Goal: Information Seeking & Learning: Learn about a topic

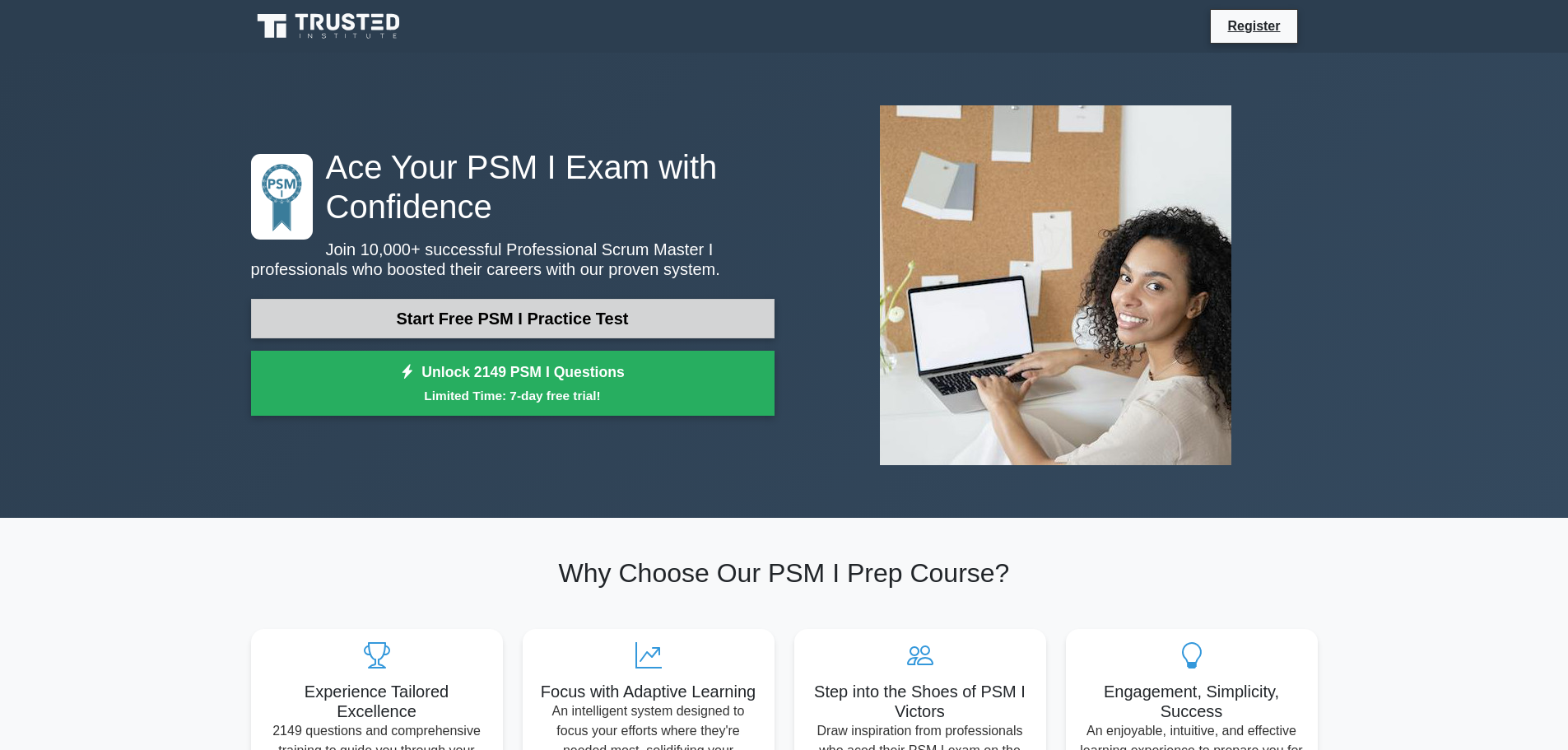
click at [610, 325] on link "Start Free PSM I Practice Test" at bounding box center [512, 318] width 523 height 39
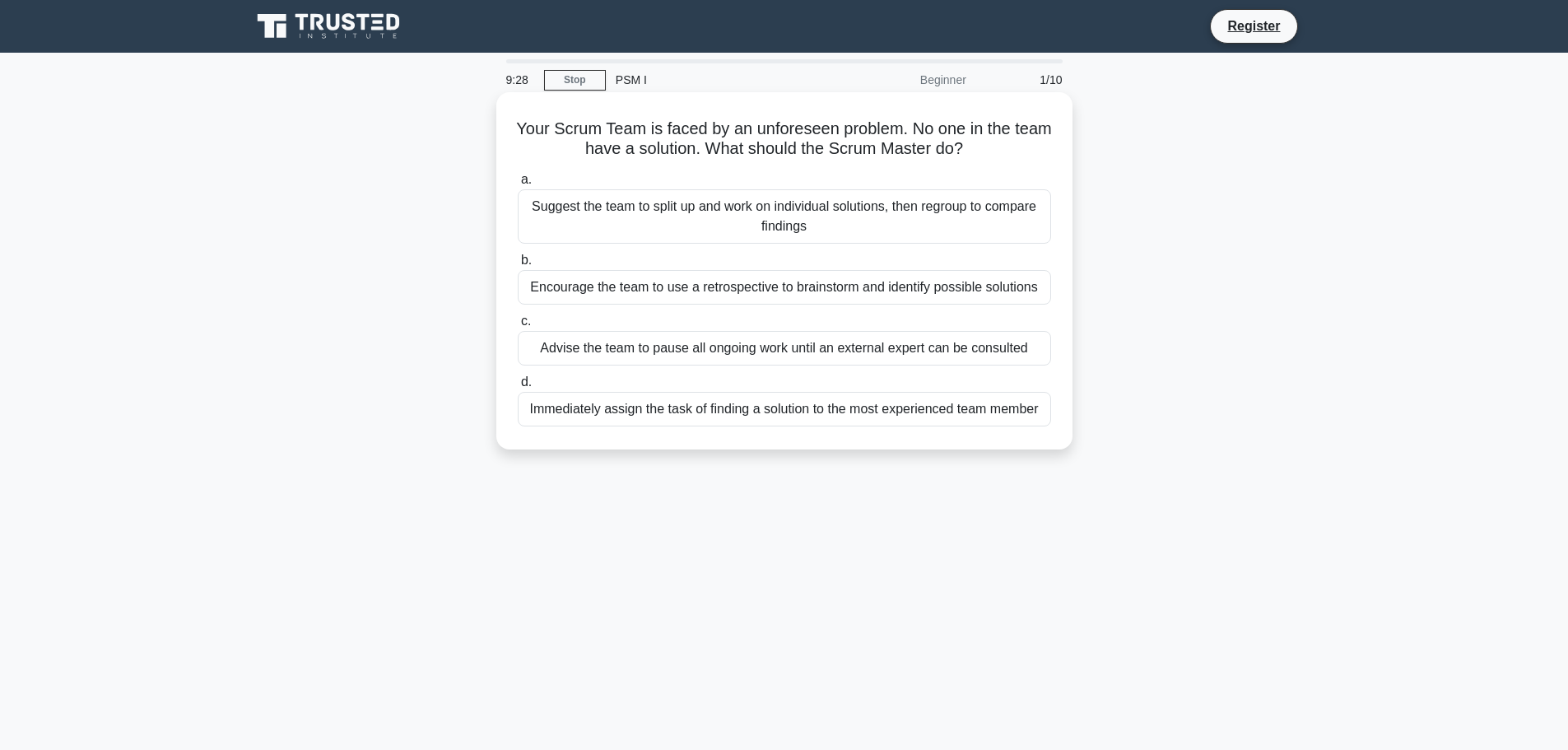
click at [749, 292] on div "Encourage the team to use a retrospective to brainstorm and identify possible s…" at bounding box center [784, 287] width 534 height 34
click at [517, 266] on input "b. Encourage the team to use a retrospective to brainstorm and identify possibl…" at bounding box center [517, 260] width 0 height 11
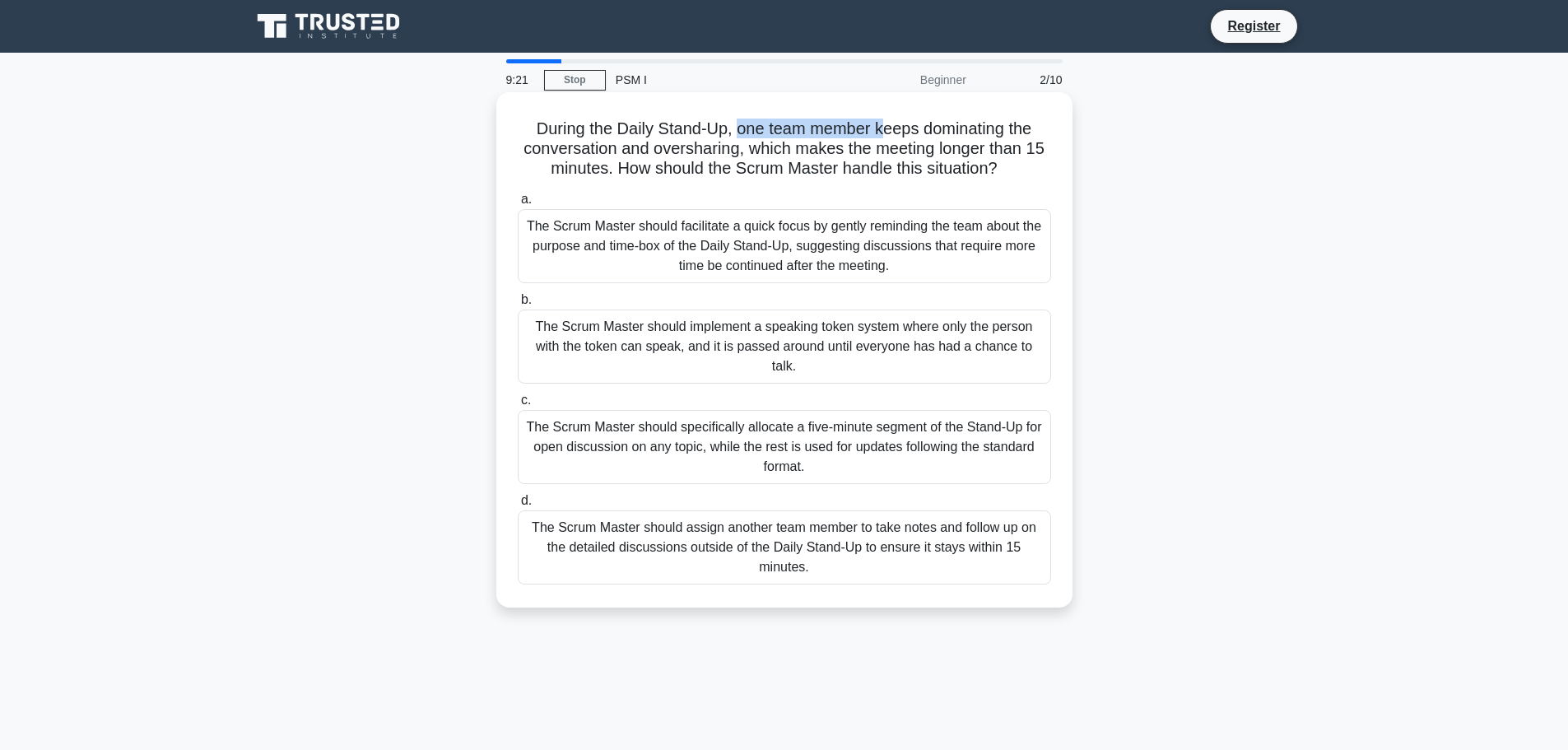
drag, startPoint x: 734, startPoint y: 129, endPoint x: 882, endPoint y: 125, distance: 148.1
click at [882, 125] on h5 "During the Daily Stand-Up, one team member keeps dominating the conversation an…" at bounding box center [784, 149] width 536 height 61
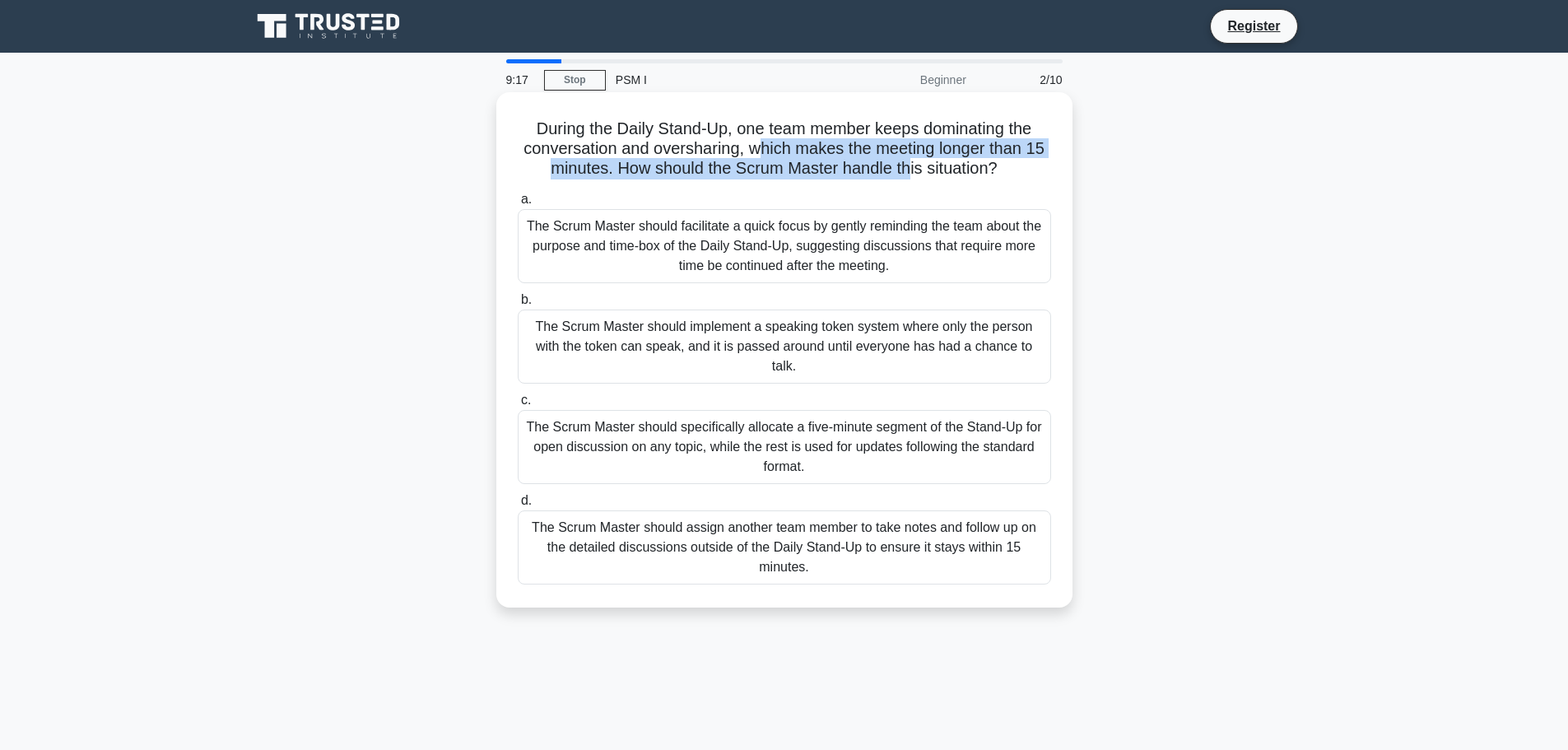
drag, startPoint x: 756, startPoint y: 149, endPoint x: 912, endPoint y: 165, distance: 156.8
click at [912, 165] on h5 "During the Daily Stand-Up, one team member keeps dominating the conversation an…" at bounding box center [784, 149] width 536 height 61
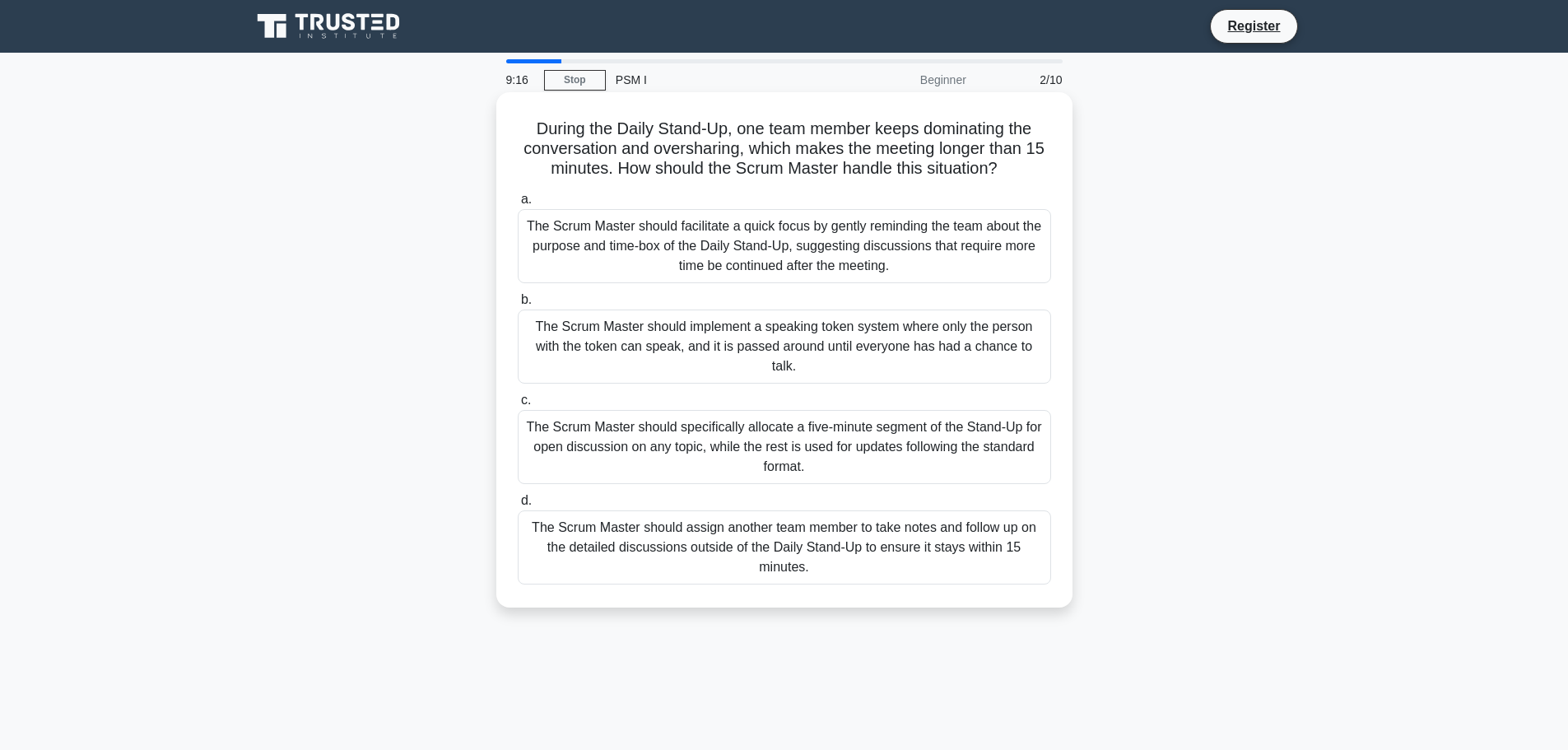
click at [731, 139] on h5 "During the Daily Stand-Up, one team member keeps dominating the conversation an…" at bounding box center [784, 149] width 536 height 61
click at [723, 239] on div "The Scrum Master should facilitate a quick focus by gently reminding the team a…" at bounding box center [784, 245] width 534 height 74
click at [517, 205] on input "a. The Scrum Master should facilitate a quick focus by gently reminding the tea…" at bounding box center [517, 199] width 0 height 11
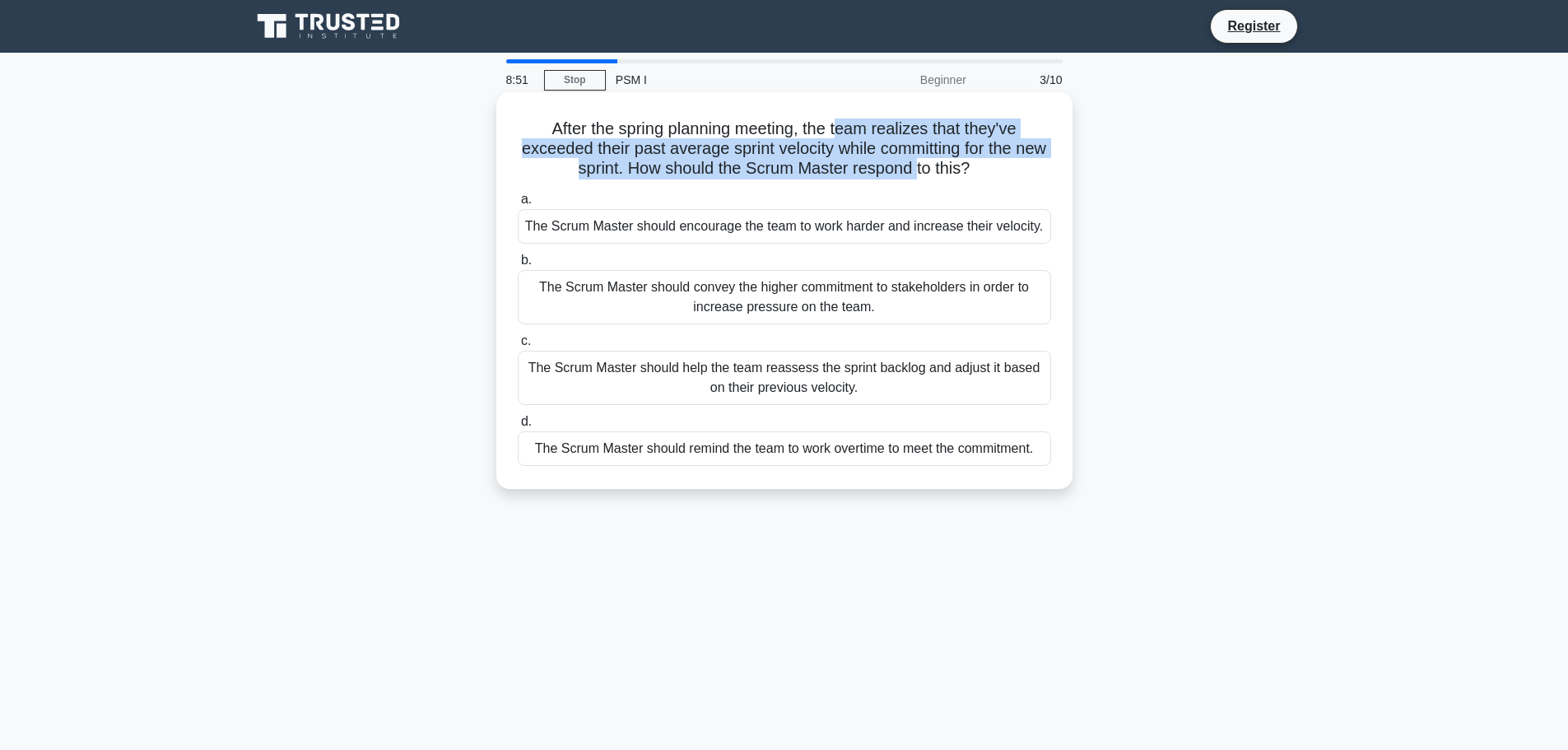
drag, startPoint x: 842, startPoint y: 125, endPoint x: 934, endPoint y: 171, distance: 102.9
click at [934, 171] on h5 "After the spring planning meeting, the team realizes that they've exceeded thei…" at bounding box center [784, 149] width 536 height 61
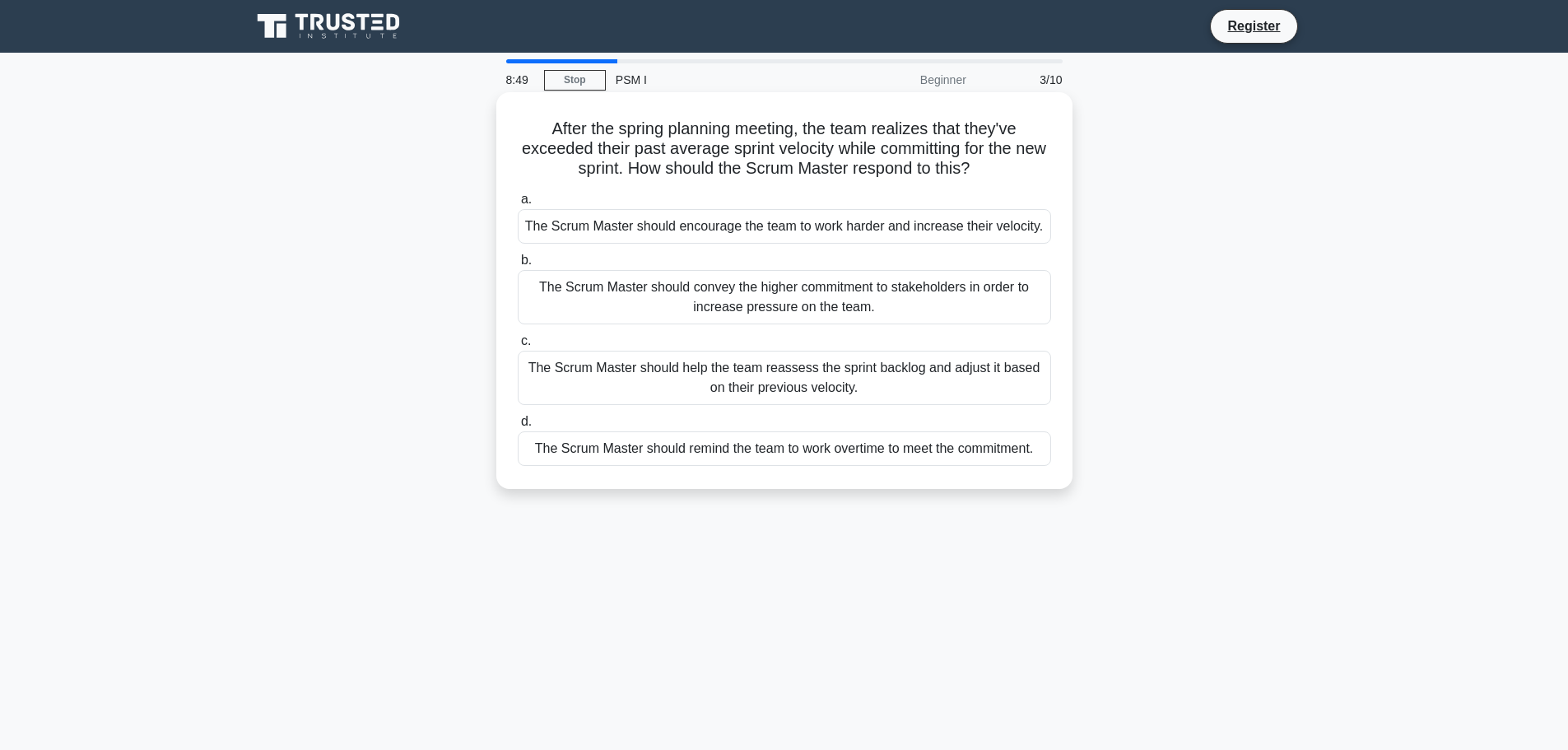
click at [989, 162] on icon ".spinner_0XTQ{transform-origin:center;animation:spinner_y6GP .75s linear infini…" at bounding box center [979, 170] width 20 height 20
click at [686, 377] on div "The Scrum Master should help the team reassess the sprint backlog and adjust it…" at bounding box center [784, 377] width 534 height 55
click at [517, 347] on input "c. The Scrum Master should help the team reassess the sprint backlog and adjust…" at bounding box center [517, 341] width 0 height 11
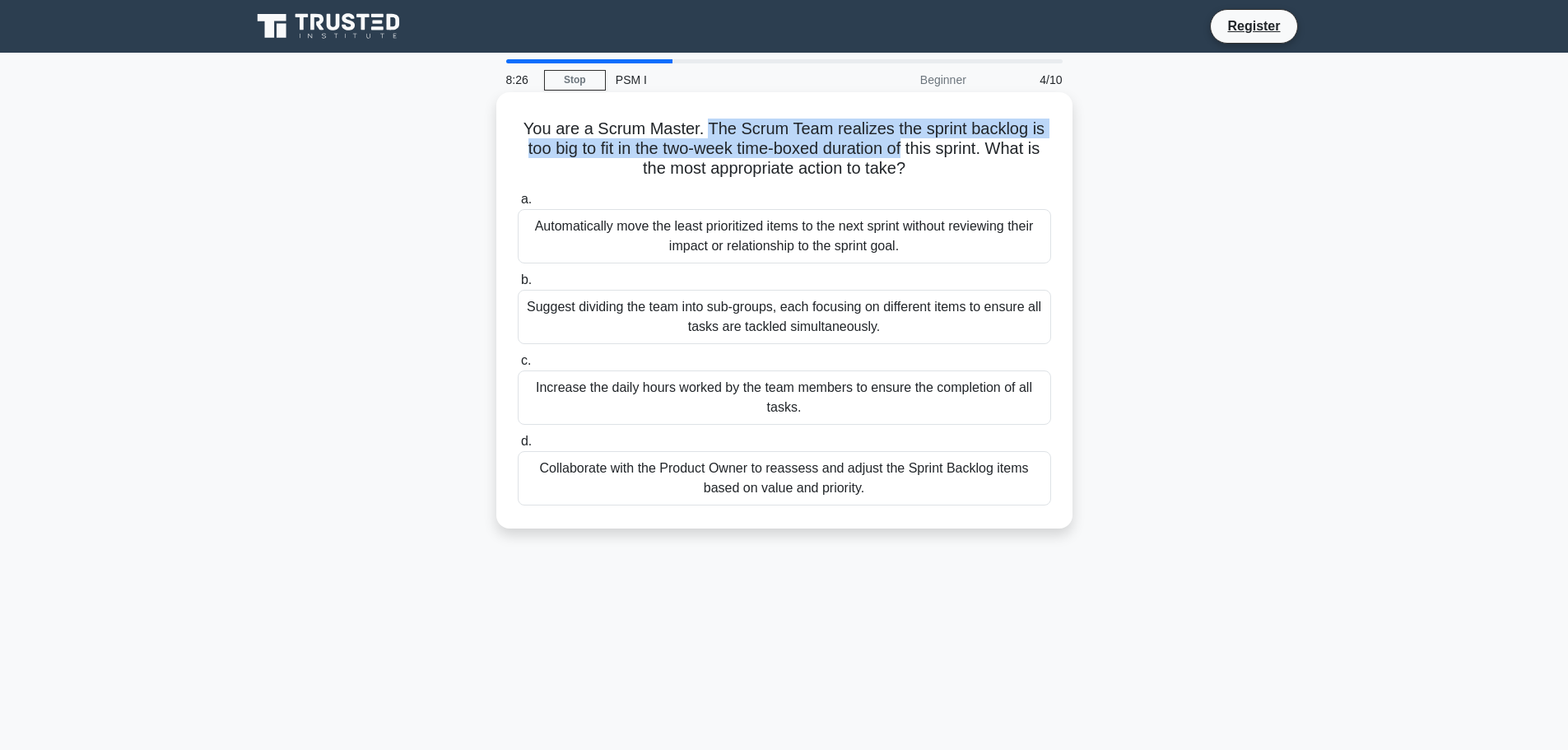
drag, startPoint x: 710, startPoint y: 125, endPoint x: 921, endPoint y: 158, distance: 213.6
click at [921, 158] on h5 "You are a Scrum Master. The Scrum Team realizes the sprint backlog is too big t…" at bounding box center [784, 149] width 536 height 61
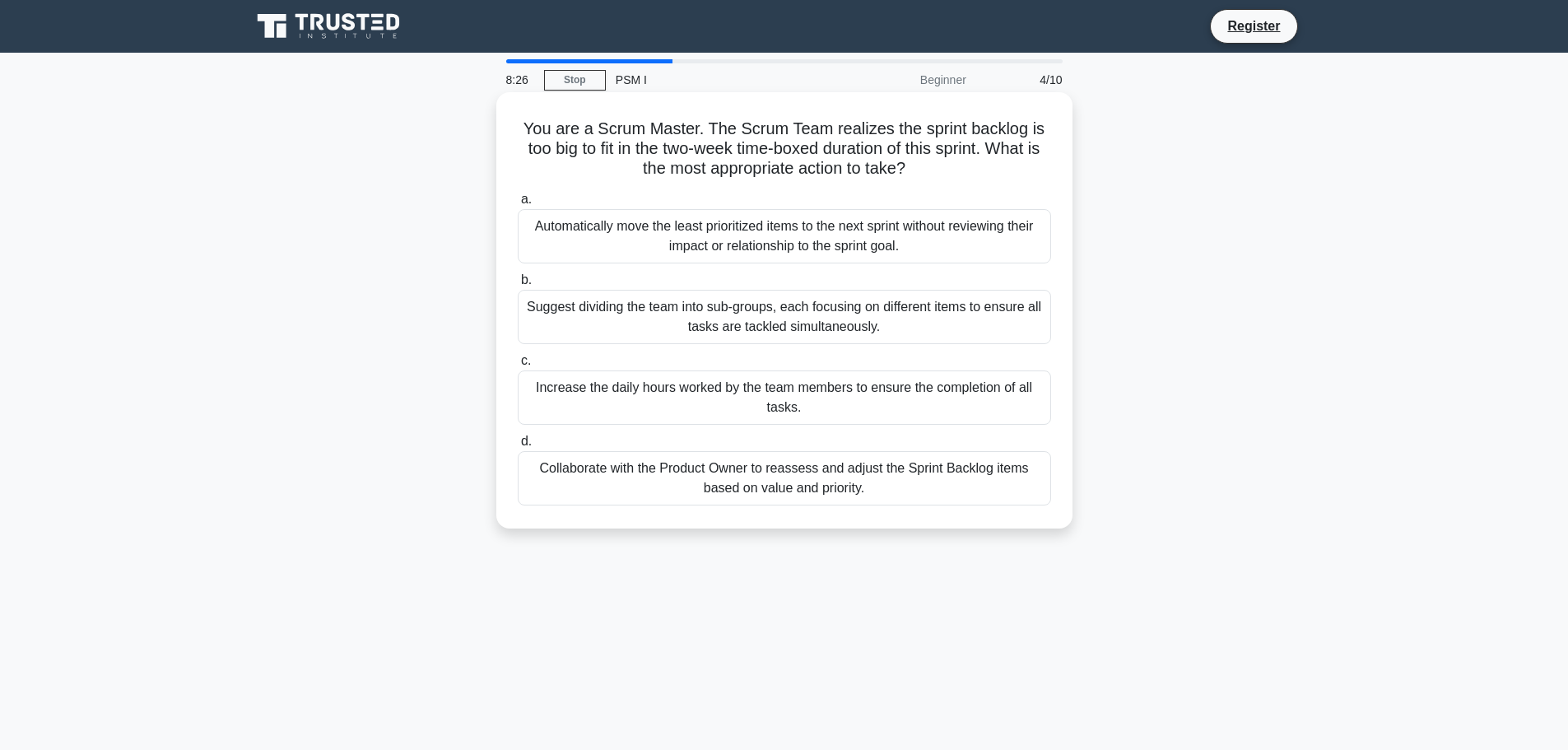
click at [868, 170] on h5 "You are a Scrum Master. The Scrum Team realizes the sprint backlog is too big t…" at bounding box center [784, 149] width 536 height 61
click at [787, 476] on div "Collaborate with the Product Owner to reassess and adjust the Sprint Backlog it…" at bounding box center [784, 478] width 534 height 55
click at [517, 447] on input "d. Collaborate with the Product Owner to reassess and adjust the Sprint Backlog…" at bounding box center [517, 441] width 0 height 11
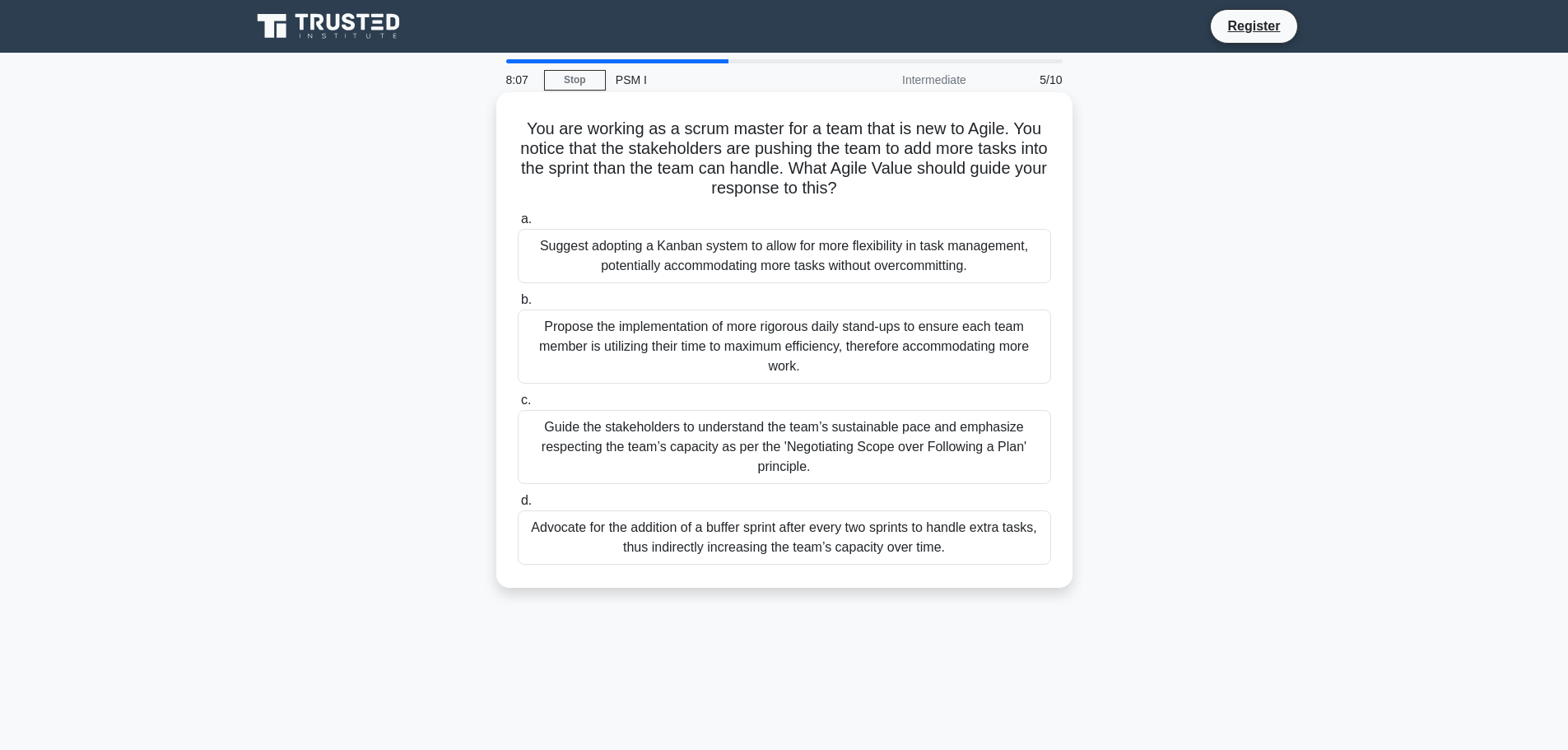
drag, startPoint x: 581, startPoint y: 148, endPoint x: 1050, endPoint y: 197, distance: 471.6
click at [1050, 197] on h5 "You are working as a scrum master for a team that is new to Agile. You notice t…" at bounding box center [784, 159] width 536 height 80
click at [947, 191] on h5 "You are working as a scrum master for a team that is new to Agile. You notice t…" at bounding box center [784, 159] width 536 height 80
click at [959, 257] on div "Suggest adopting a Kanban system to allow for more flexibility in task manageme…" at bounding box center [784, 256] width 534 height 55
click at [517, 225] on input "a. Suggest adopting a Kanban system to allow for more flexibility in task manag…" at bounding box center [517, 218] width 0 height 11
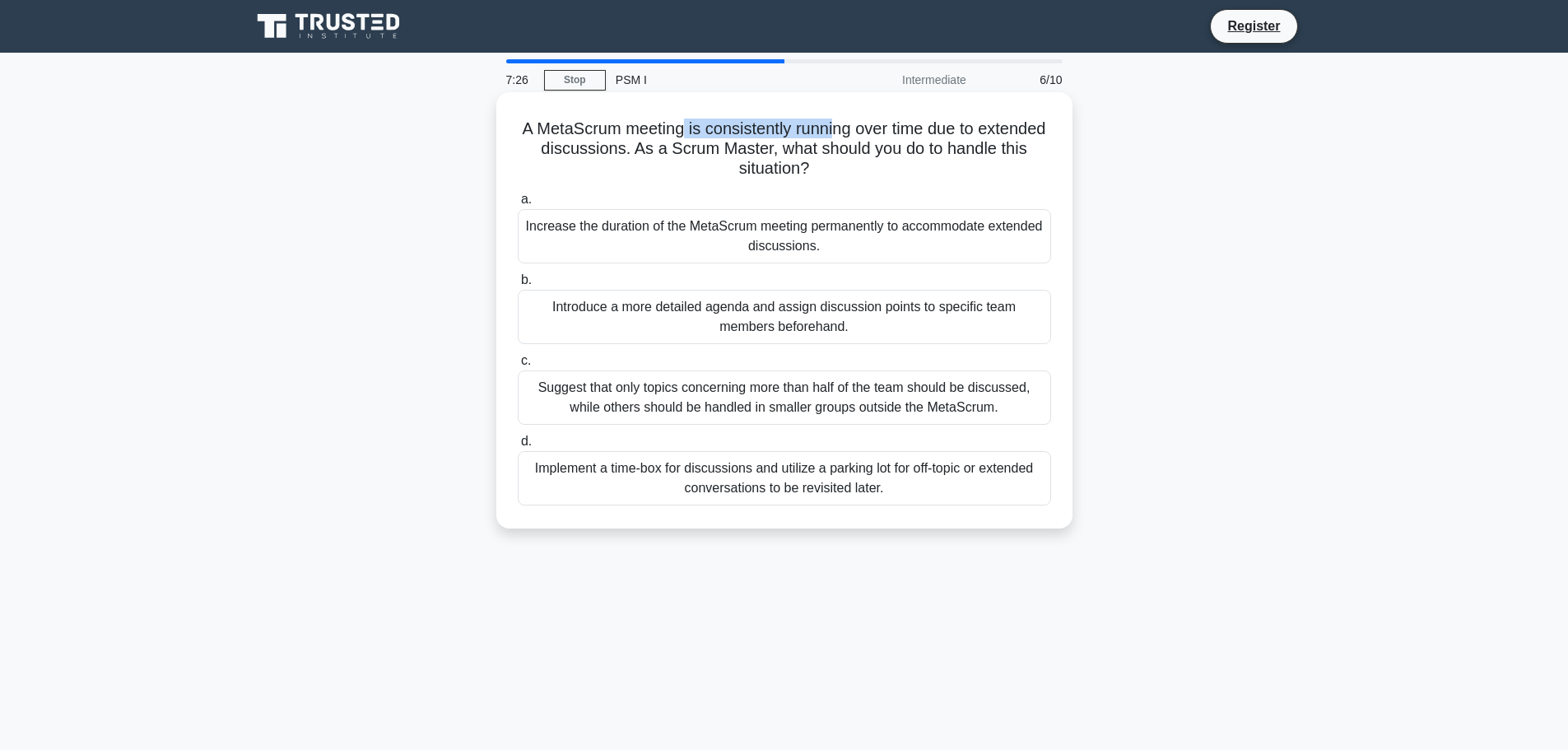
drag, startPoint x: 716, startPoint y: 127, endPoint x: 870, endPoint y: 120, distance: 154.2
click at [870, 120] on h5 "A MetaScrum meeting is consistently running over time due to extended discussio…" at bounding box center [784, 149] width 536 height 61
click at [827, 152] on h5 "A MetaScrum meeting is consistently running over time due to extended discussio…" at bounding box center [784, 149] width 536 height 61
click at [706, 482] on div "Implement a time-box for discussions and utilize a parking lot for off-topic or…" at bounding box center [784, 478] width 534 height 55
click at [517, 447] on input "d. Implement a time-box for discussions and utilize a parking lot for off-topic…" at bounding box center [517, 441] width 0 height 11
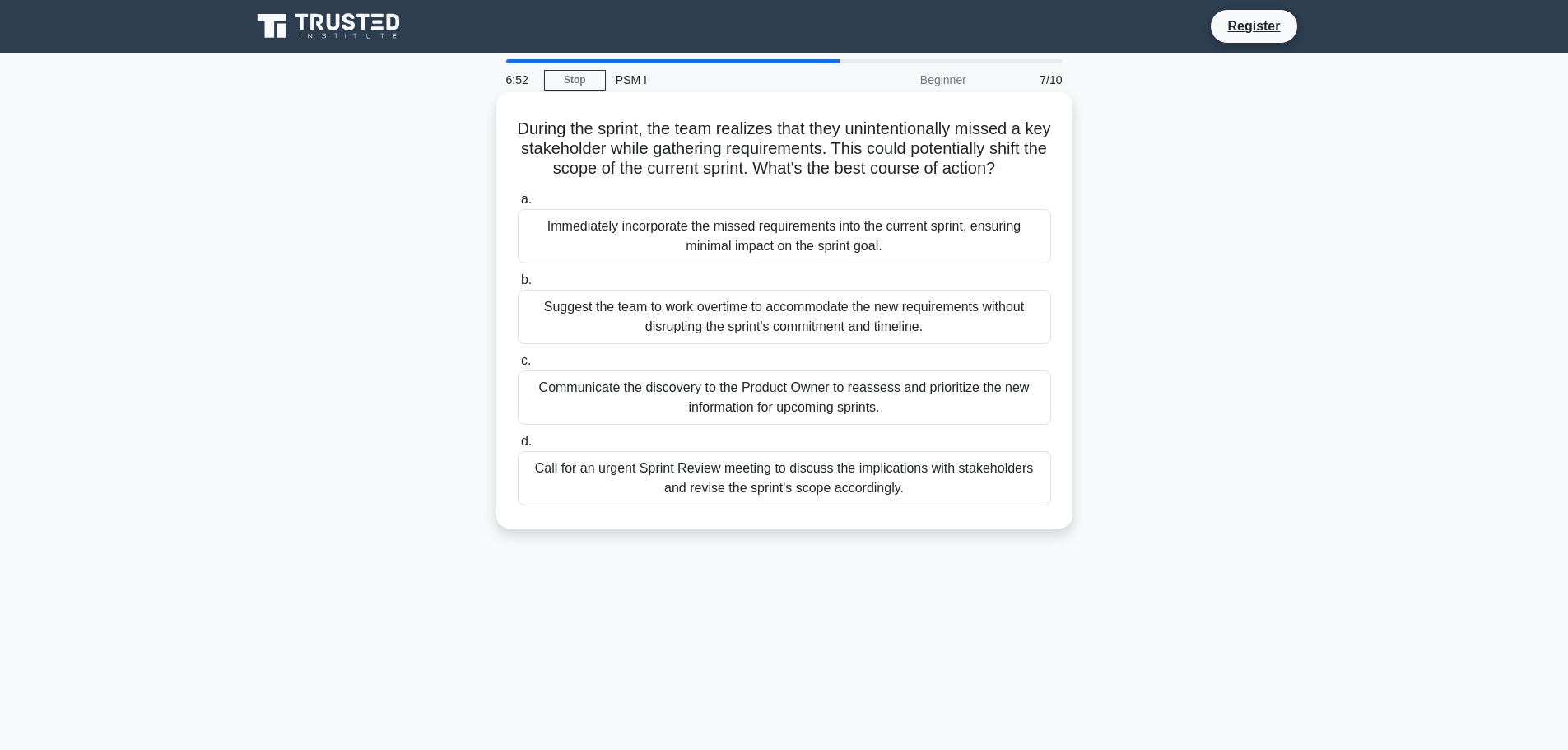
click at [938, 423] on div "Communicate the discovery to the Product Owner to reassess and prioritize the n…" at bounding box center [784, 398] width 534 height 55
click at [517, 366] on input "c. Communicate the discovery to the Product Owner to reassess and prioritize th…" at bounding box center [517, 360] width 0 height 11
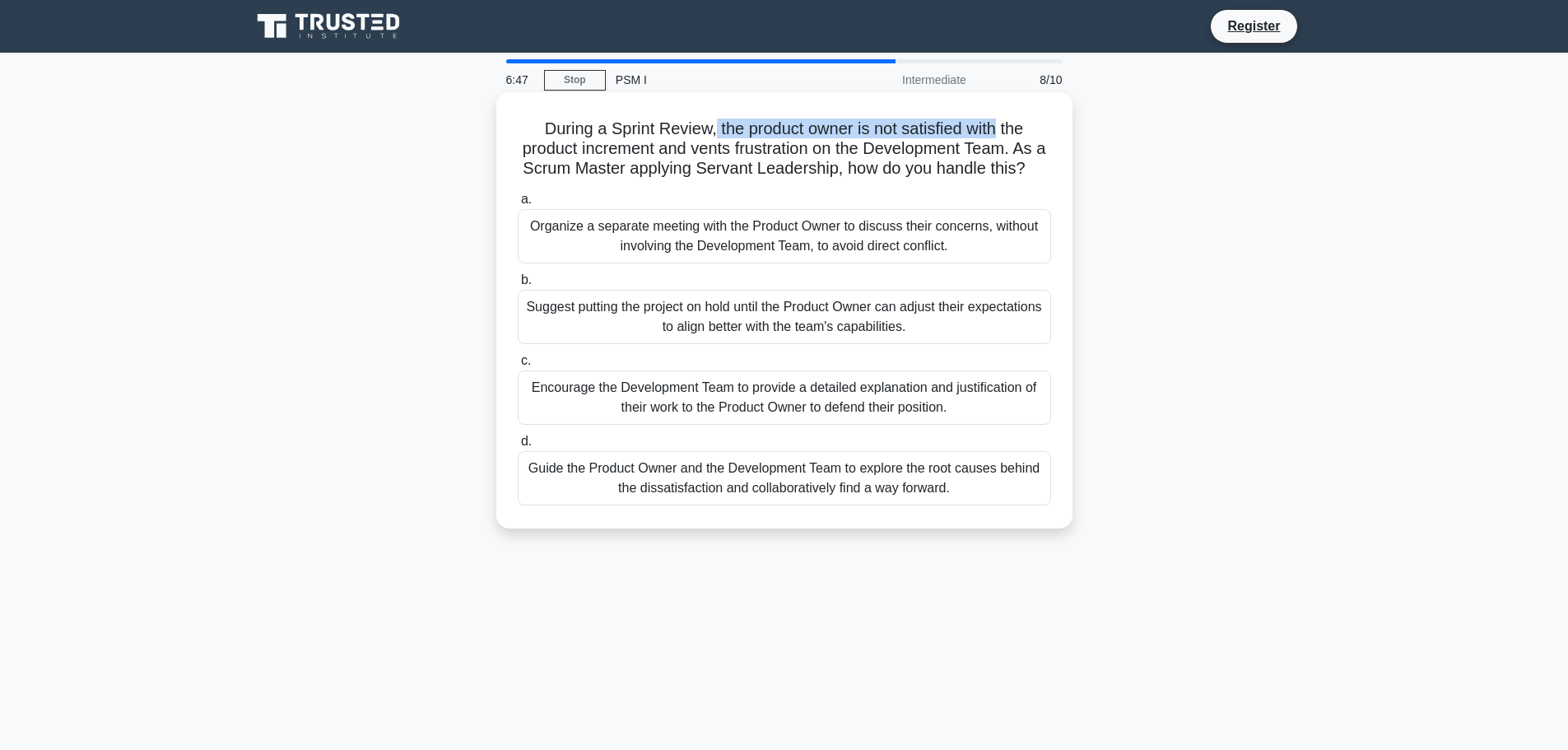
drag, startPoint x: 784, startPoint y: 133, endPoint x: 1000, endPoint y: 124, distance: 216.2
click at [1000, 124] on h5 "During a Sprint Review, the product owner is not satisfied with the product inc…" at bounding box center [784, 149] width 536 height 61
click at [1059, 124] on div "During a Sprint Review, the product owner is not satisfied with the product inc…" at bounding box center [784, 310] width 563 height 423
drag, startPoint x: 539, startPoint y: 128, endPoint x: 683, endPoint y: 139, distance: 144.4
click at [681, 137] on h5 "During a Sprint Review, the product owner is not satisfied with the product inc…" at bounding box center [784, 149] width 536 height 61
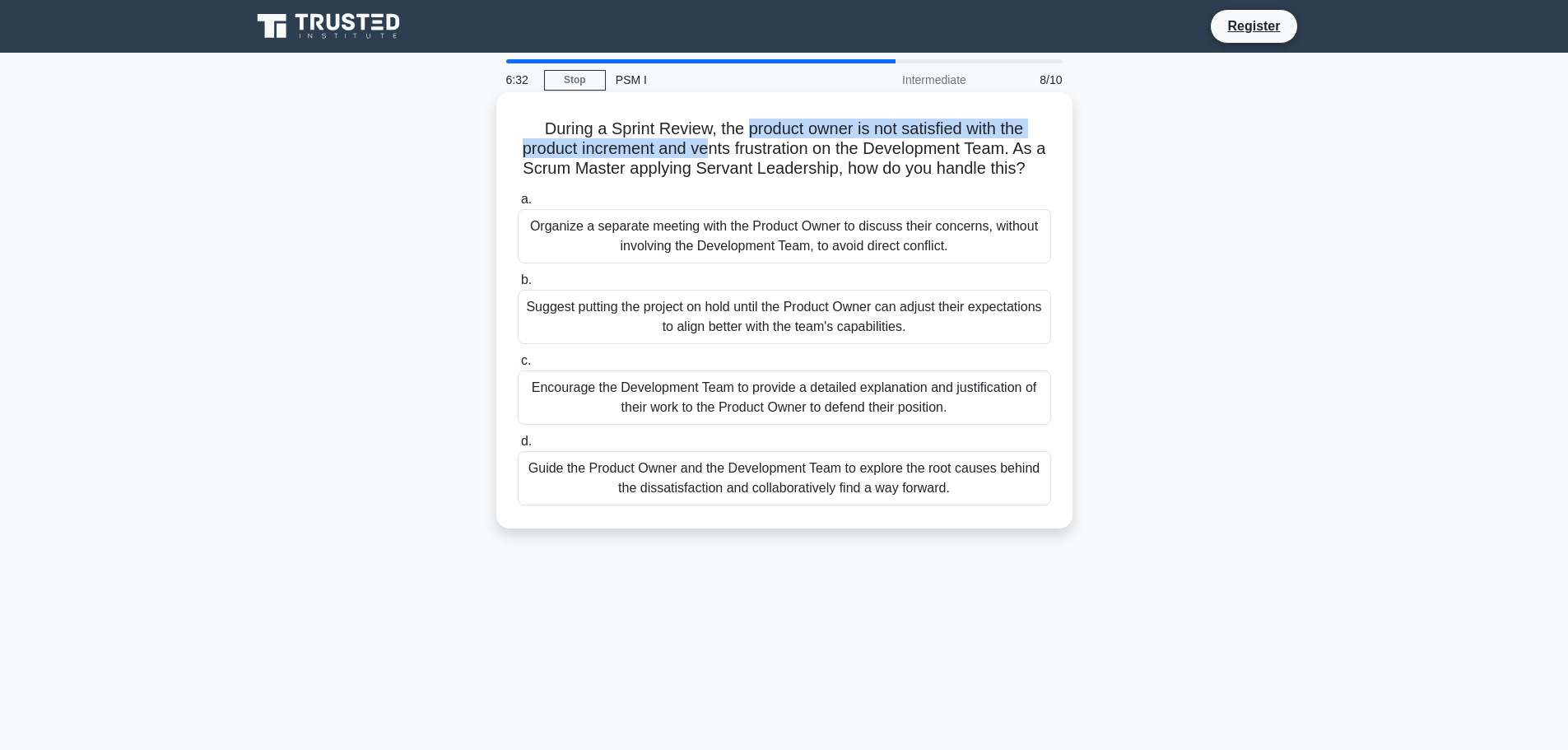
drag, startPoint x: 745, startPoint y: 130, endPoint x: 710, endPoint y: 158, distance: 44.8
click at [710, 158] on h5 "During a Sprint Review, the product owner is not satisfied with the product inc…" at bounding box center [784, 149] width 536 height 61
click at [940, 167] on h5 "During a Sprint Review, the product owner is not satisfied with the product inc…" at bounding box center [784, 149] width 536 height 61
click at [745, 493] on div "Guide the Product Owner and the Development Team to explore the root causes beh…" at bounding box center [784, 478] width 534 height 55
click at [517, 447] on input "d. Guide the Product Owner and the Development Team to explore the root causes …" at bounding box center [517, 441] width 0 height 11
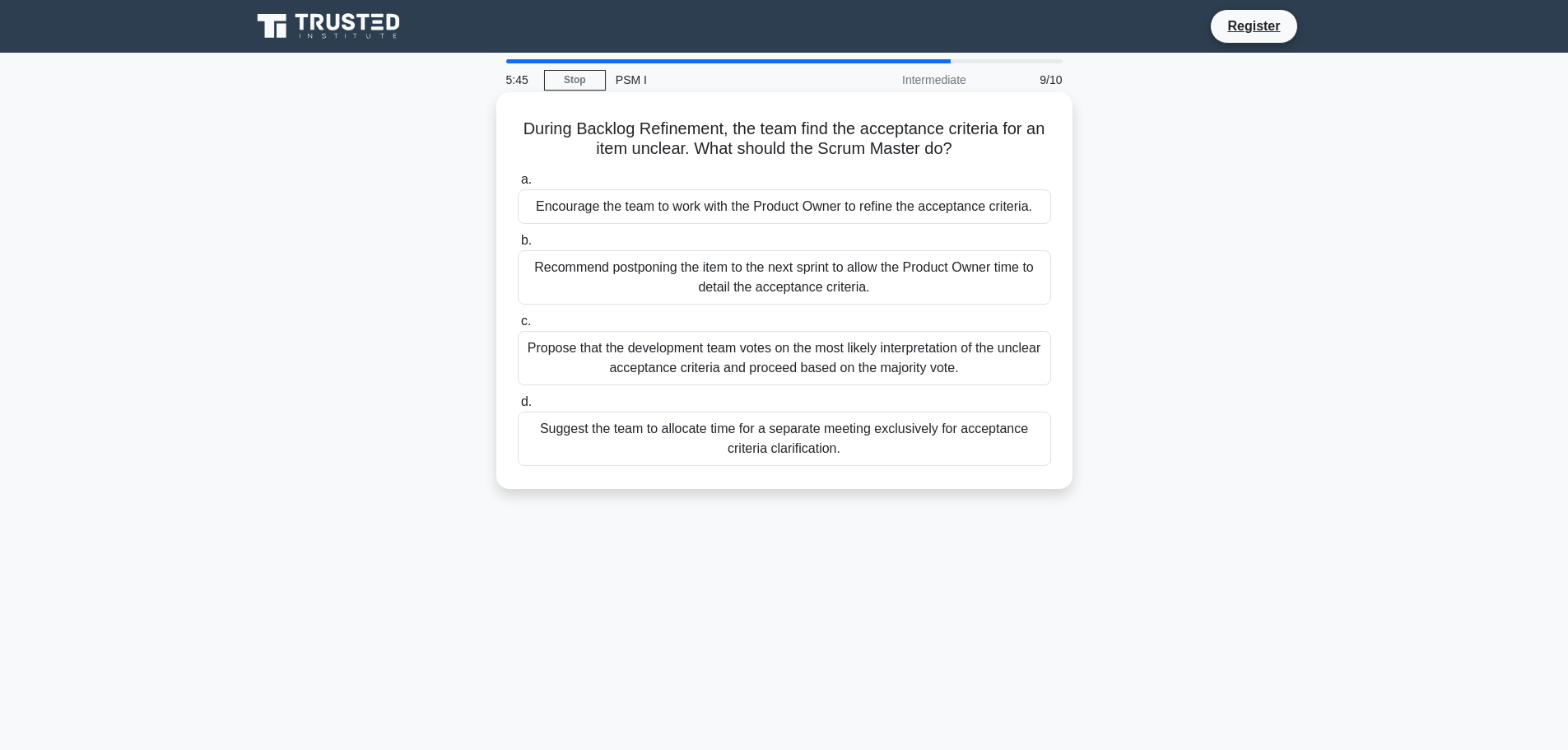
click at [817, 216] on div "Encourage the team to work with the Product Owner to refine the acceptance crit…" at bounding box center [784, 207] width 534 height 34
click at [517, 185] on input "a. Encourage the team to work with the Product Owner to refine the acceptance c…" at bounding box center [517, 179] width 0 height 11
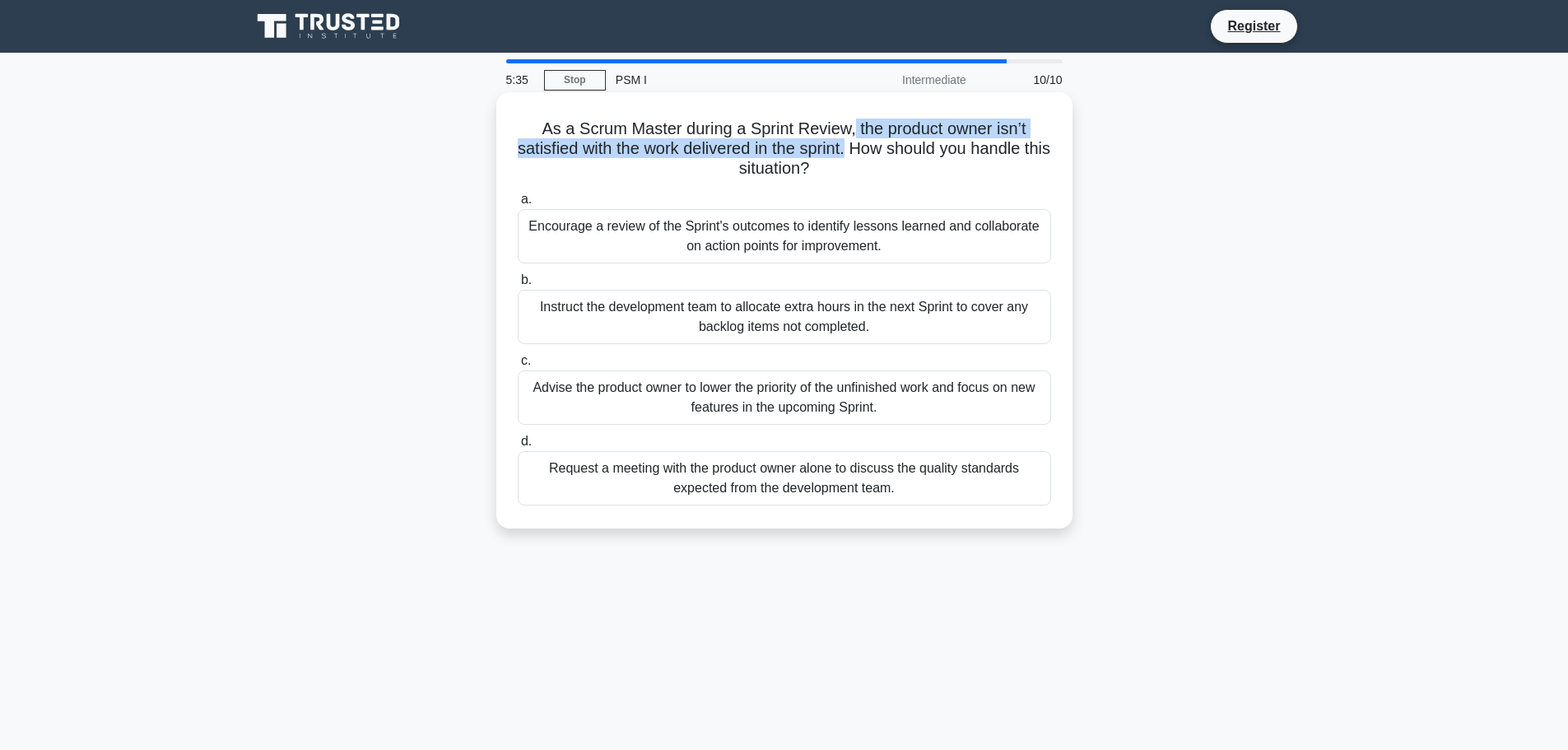
drag, startPoint x: 852, startPoint y: 124, endPoint x: 864, endPoint y: 145, distance: 24.2
click at [864, 145] on h5 "As a Scrum Master during a Sprint Review, the product owner isn’t satisfied wit…" at bounding box center [784, 149] width 536 height 61
click at [780, 119] on h5 "As a Scrum Master during a Sprint Review, the product owner isn’t satisfied wit…" at bounding box center [784, 149] width 536 height 61
click at [899, 239] on div "Encourage a review of the Sprint's outcomes to identify lessons learned and col…" at bounding box center [784, 236] width 534 height 55
click at [517, 205] on input "a. Encourage a review of the Sprint's outcomes to identify lessons learned and …" at bounding box center [517, 199] width 0 height 11
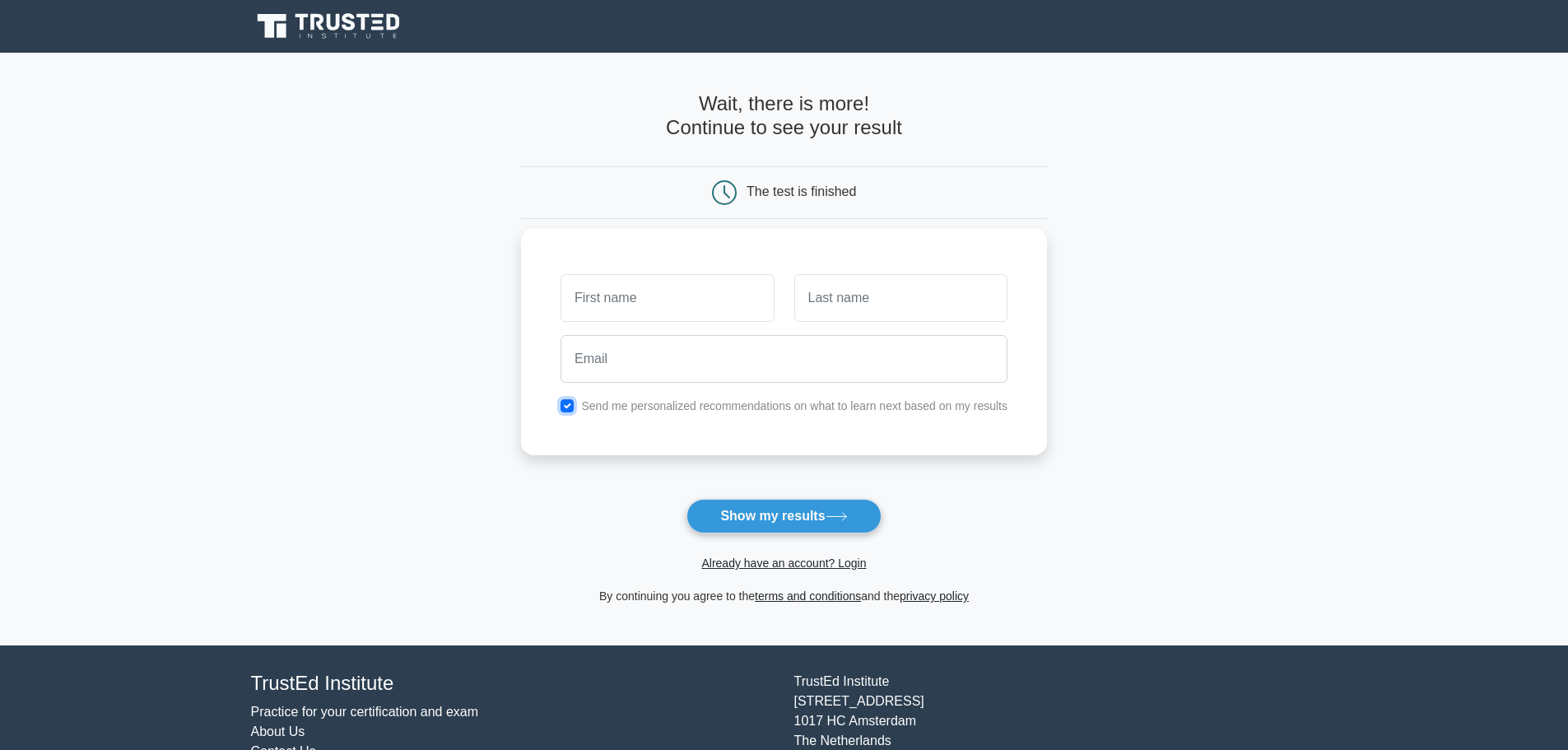
click at [570, 405] on input "checkbox" at bounding box center [567, 406] width 13 height 13
checkbox input "false"
click at [800, 517] on button "Show my results" at bounding box center [784, 516] width 194 height 34
click at [710, 305] on input "text" at bounding box center [667, 298] width 214 height 48
type input "Yanbo"
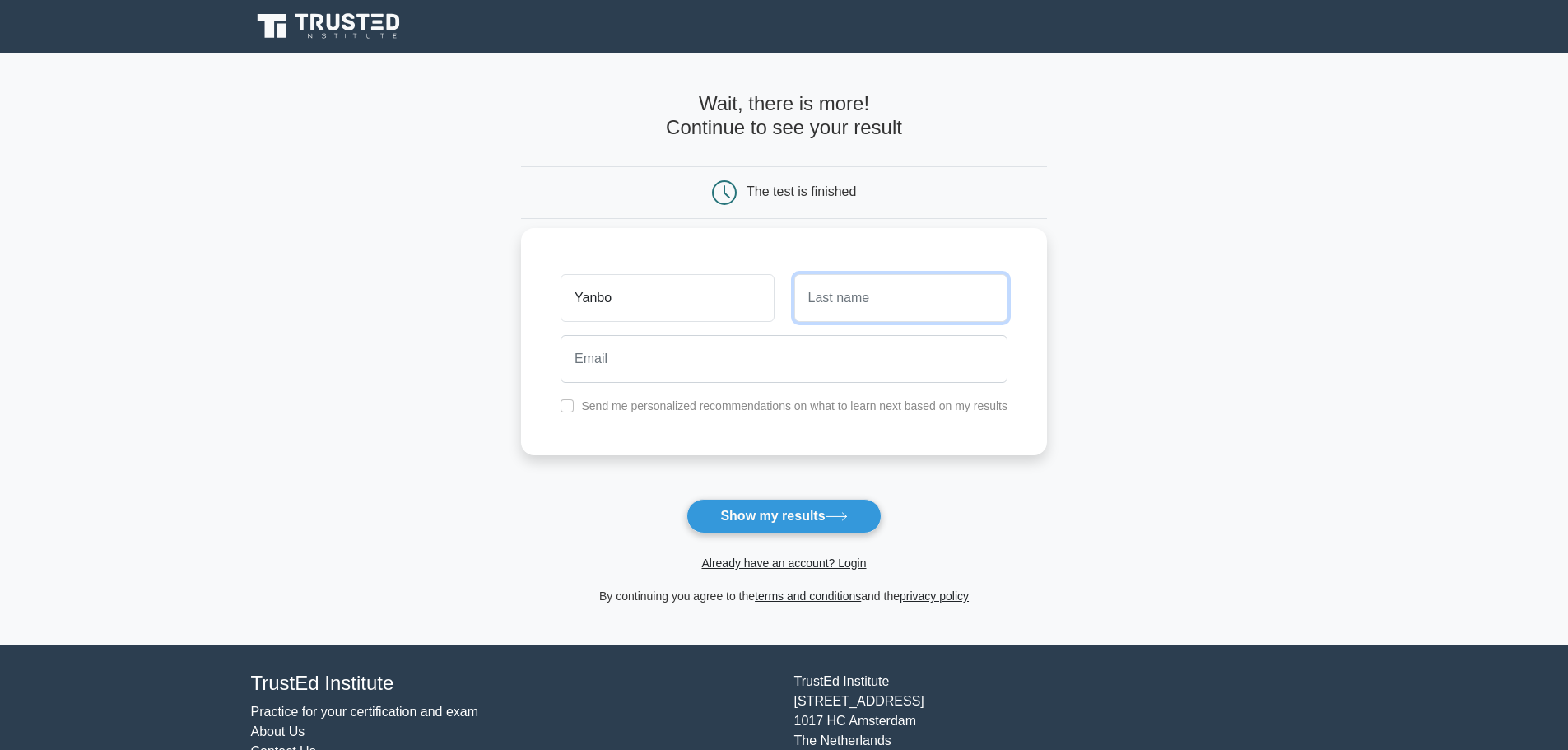
click at [887, 304] on input "text" at bounding box center [900, 298] width 214 height 48
type input "Wang"
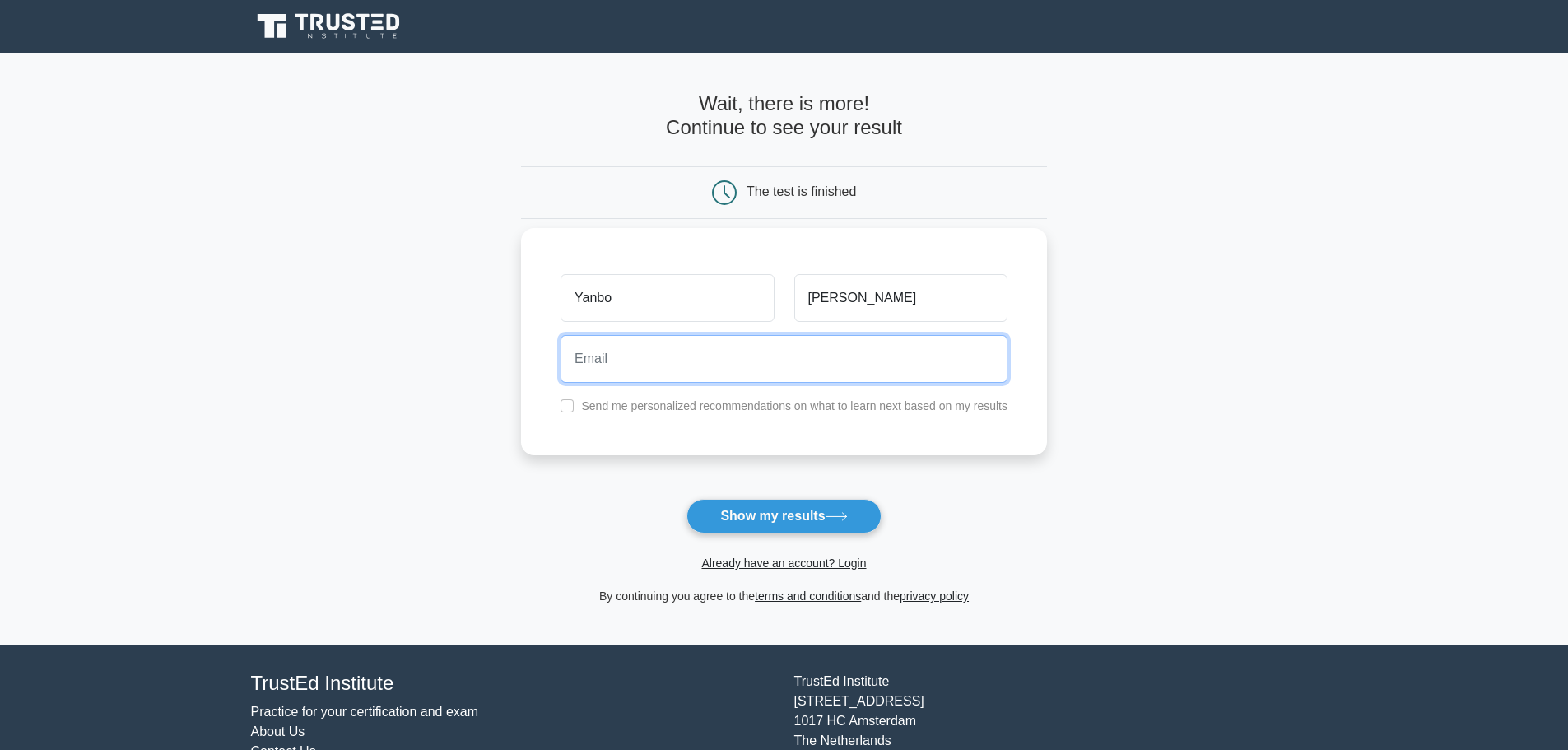
click at [737, 375] on input "email" at bounding box center [784, 359] width 447 height 48
type input "yboar519@hotmail.com"
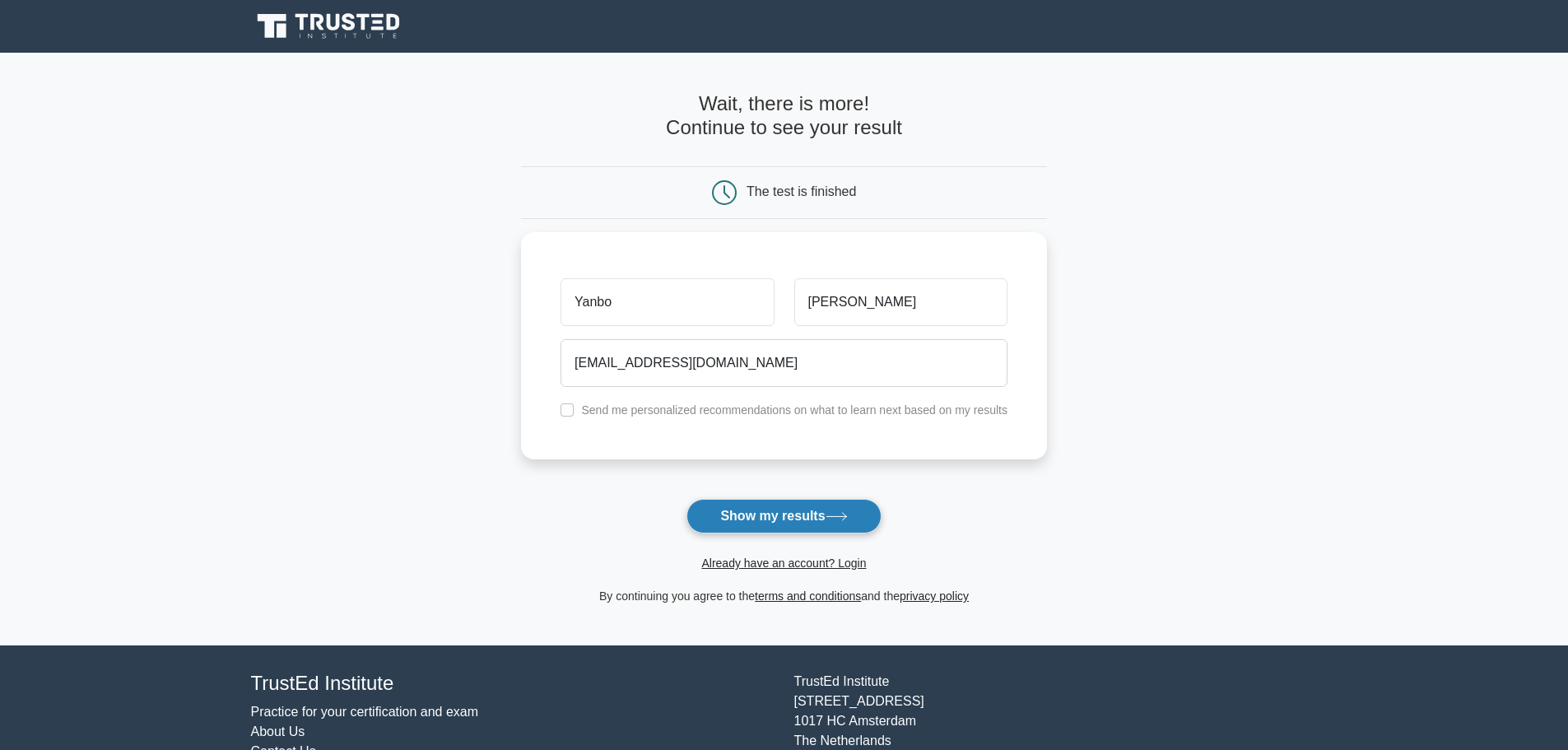
click at [812, 514] on button "Show my results" at bounding box center [784, 516] width 194 height 34
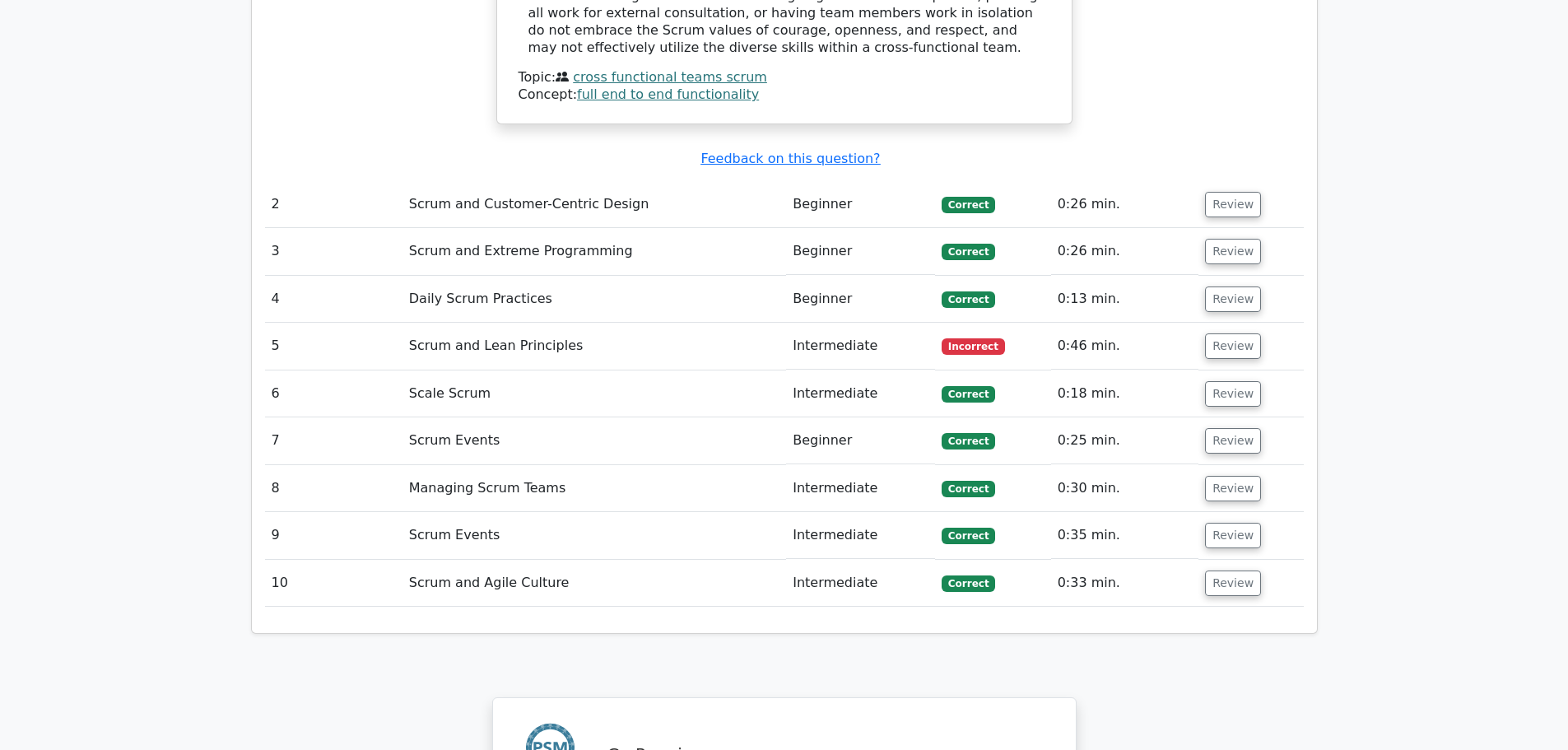
scroll to position [2140, 0]
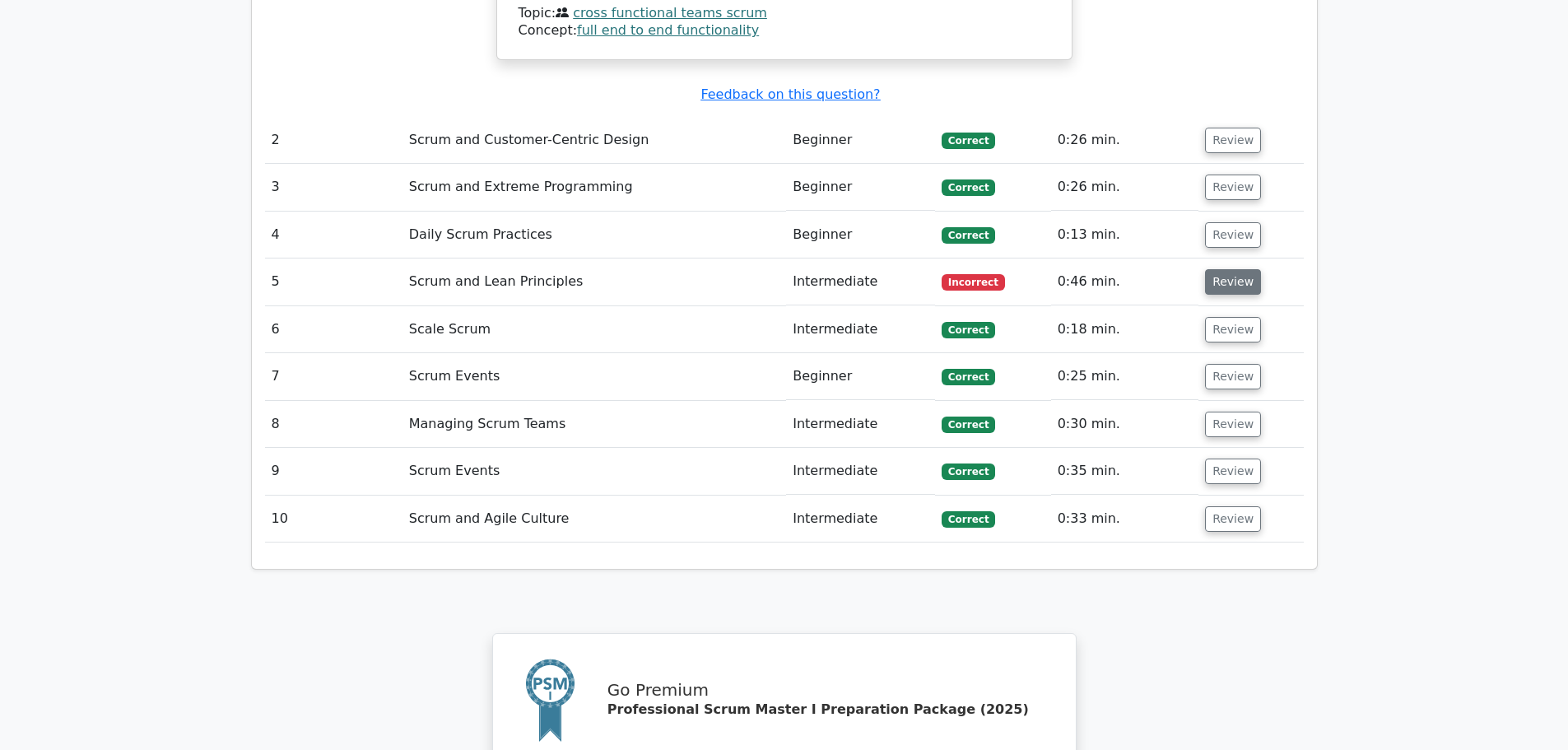
click at [1242, 269] on button "Review" at bounding box center [1233, 282] width 56 height 26
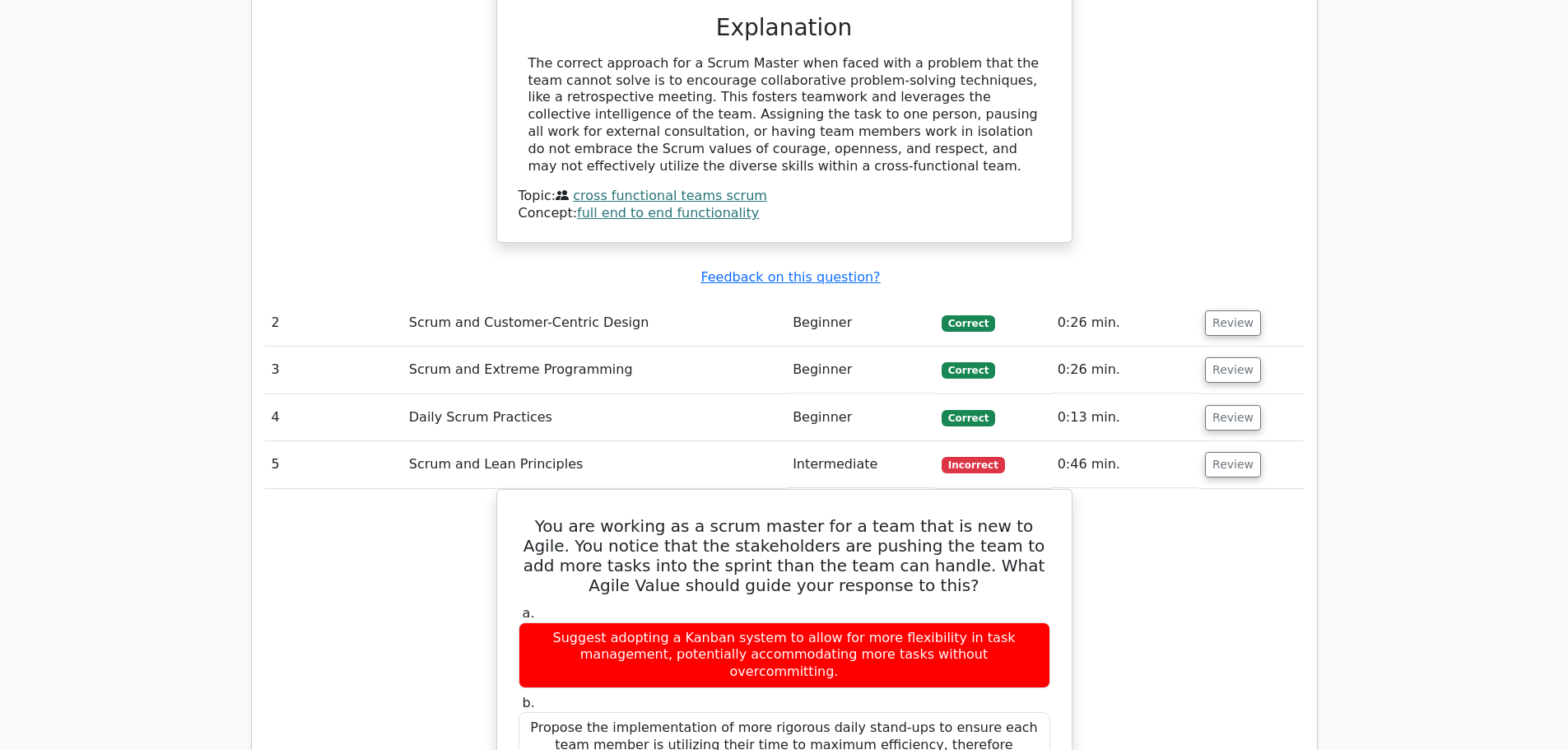
scroll to position [1893, 0]
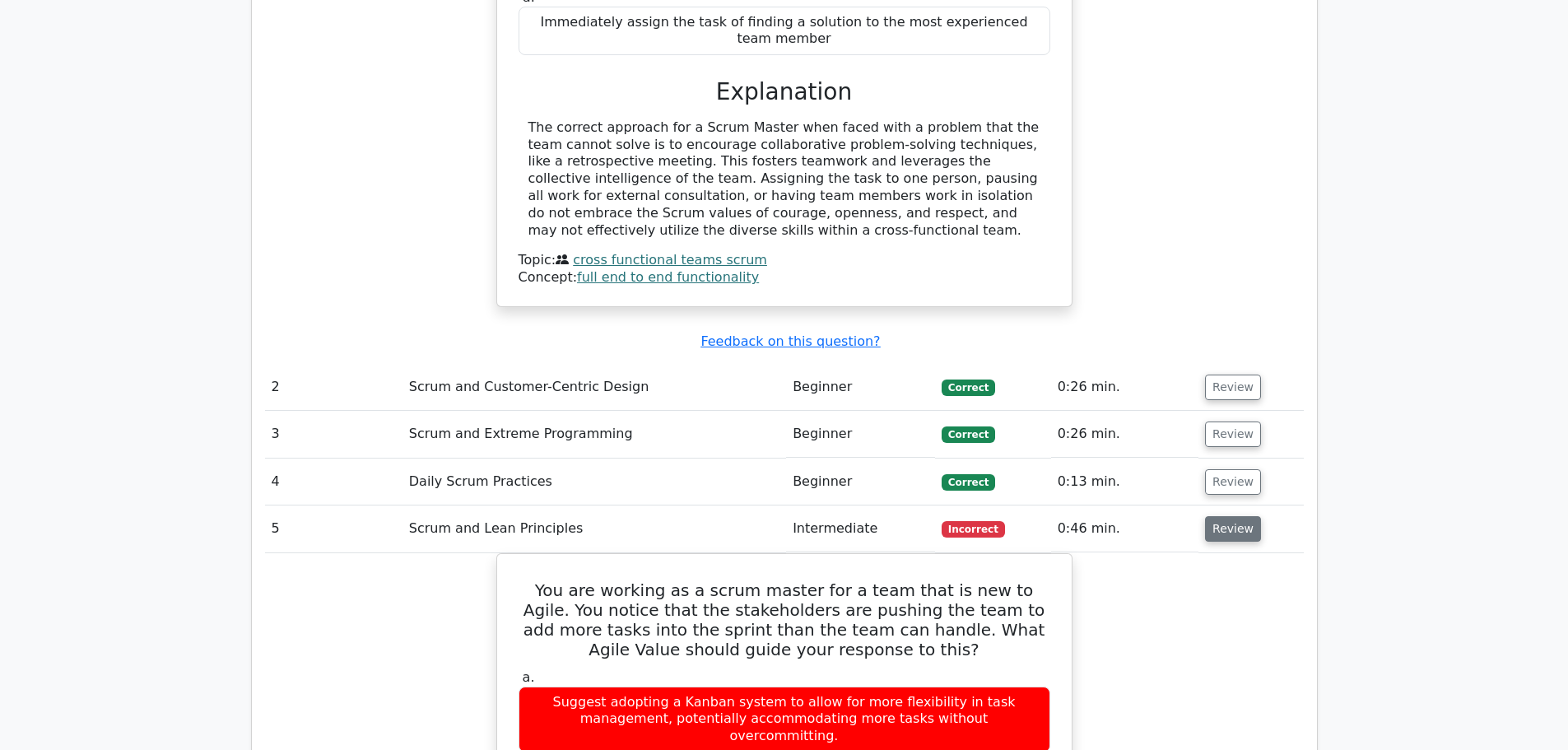
click at [1240, 516] on button "Review" at bounding box center [1233, 529] width 56 height 26
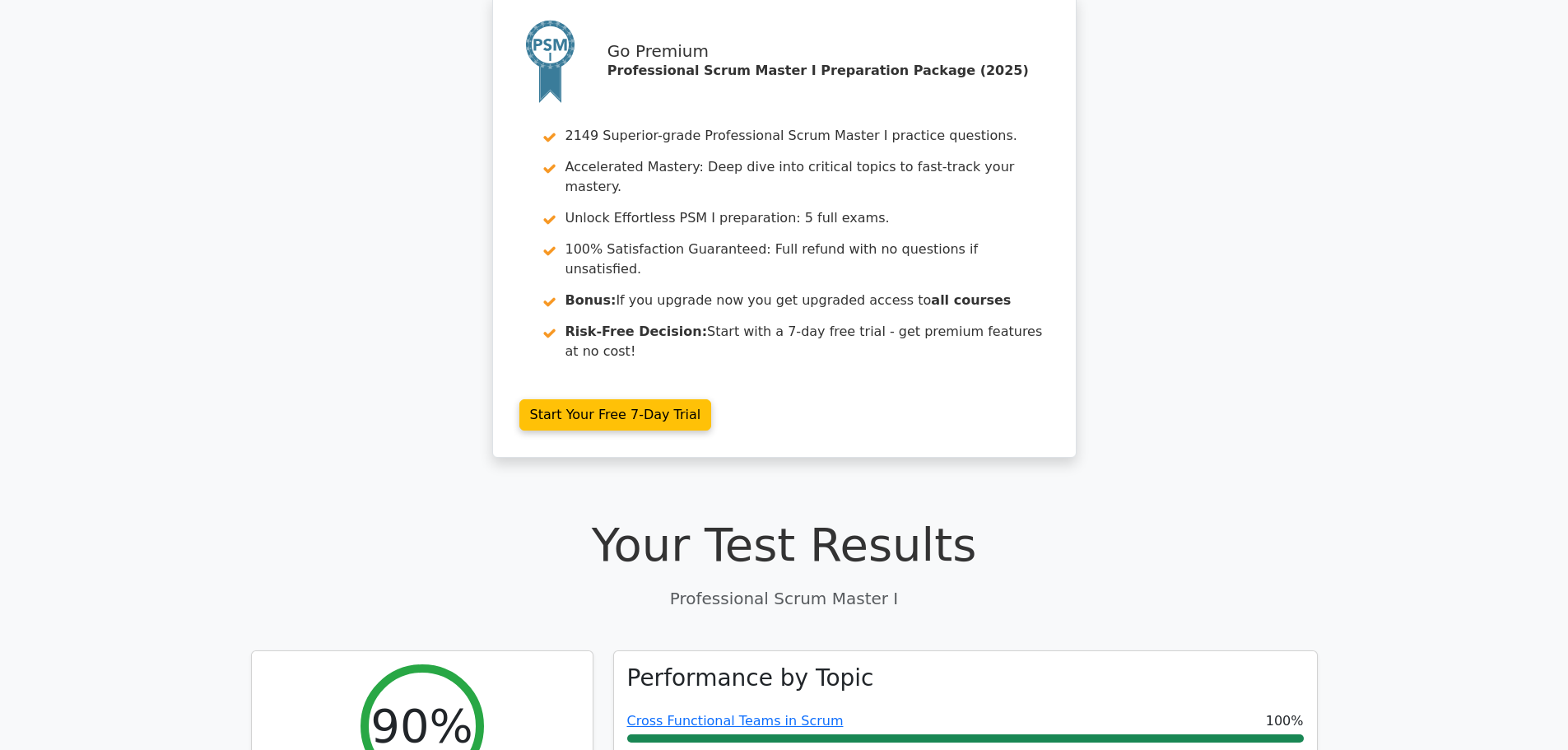
scroll to position [0, 0]
